Goal: Complete application form

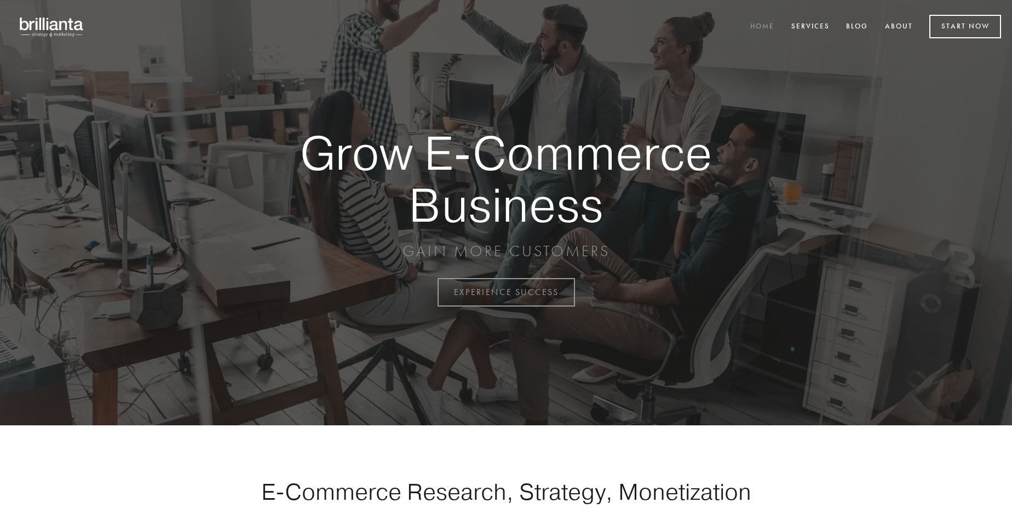
scroll to position [2870, 0]
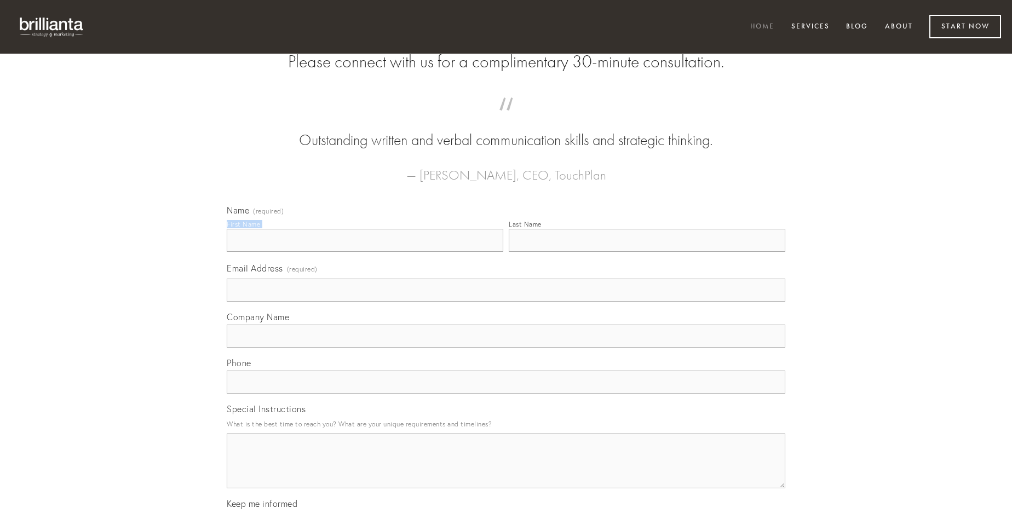
type input "[PERSON_NAME]"
click at [646, 252] on input "Last Name" at bounding box center [647, 240] width 276 height 23
type input "[PERSON_NAME]"
click at [506, 302] on input "Email Address (required)" at bounding box center [506, 290] width 558 height 23
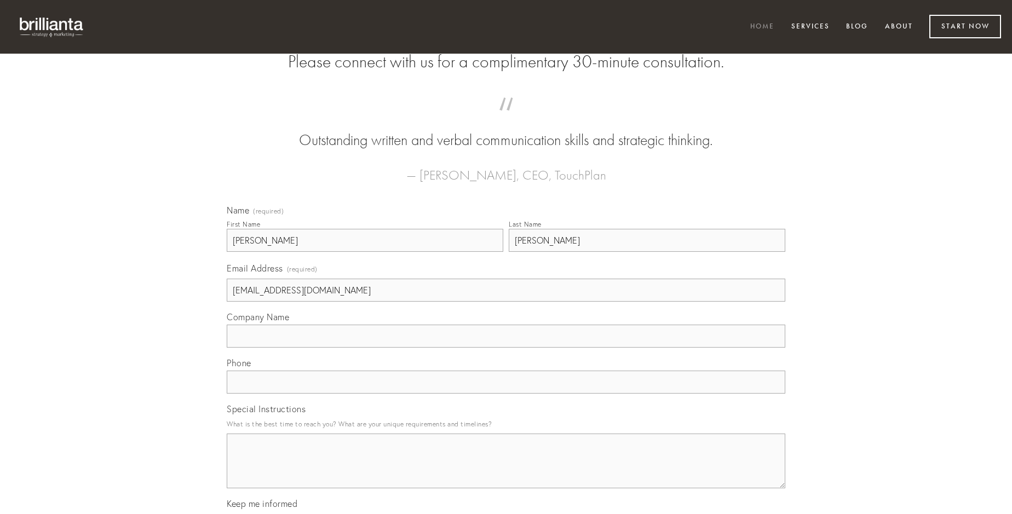
type input "[EMAIL_ADDRESS][DOMAIN_NAME]"
click at [506, 348] on input "Company Name" at bounding box center [506, 336] width 558 height 23
type input "usitas"
click at [506, 394] on input "text" at bounding box center [506, 382] width 558 height 23
click at [506, 471] on textarea "Special Instructions" at bounding box center [506, 461] width 558 height 55
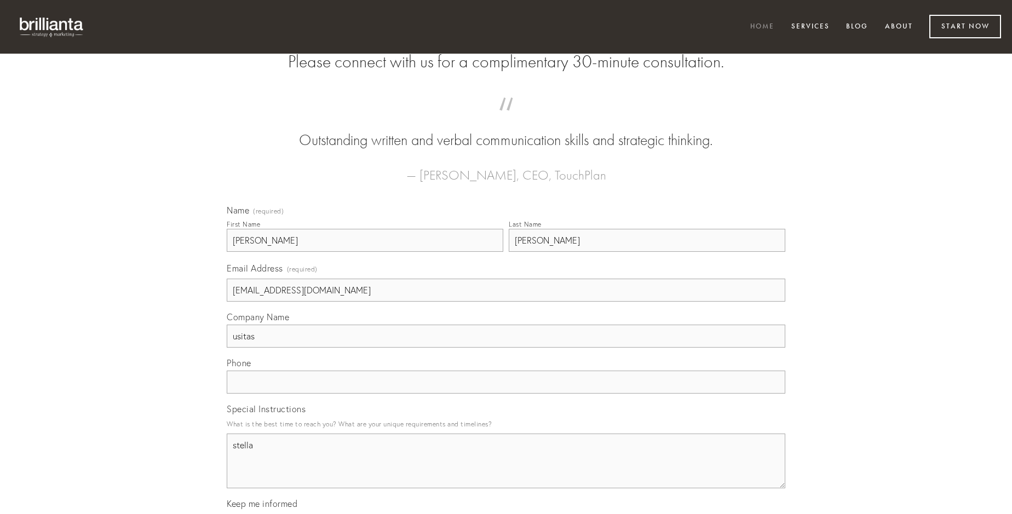
type textarea "stella"
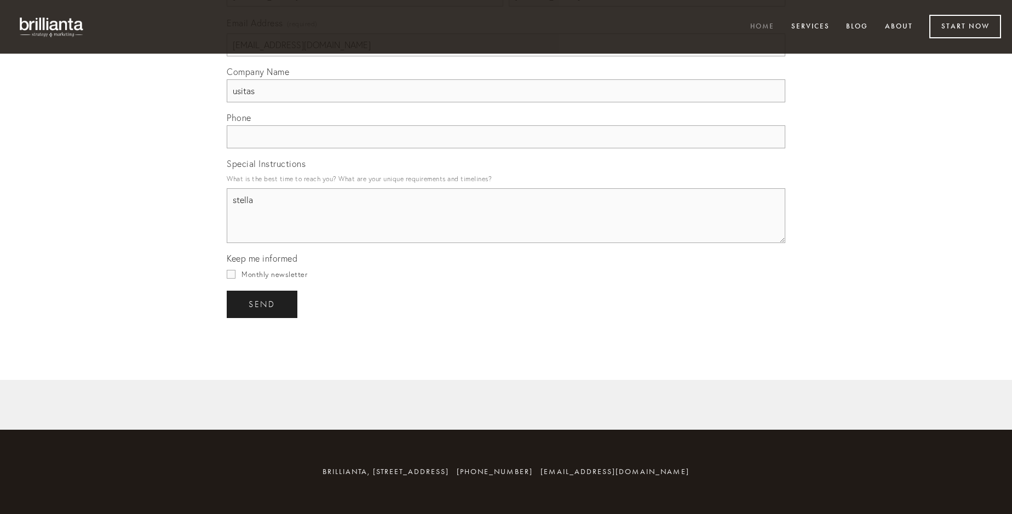
click at [263, 304] on span "send" at bounding box center [262, 304] width 27 height 10
